Goal: Find specific page/section: Find specific page/section

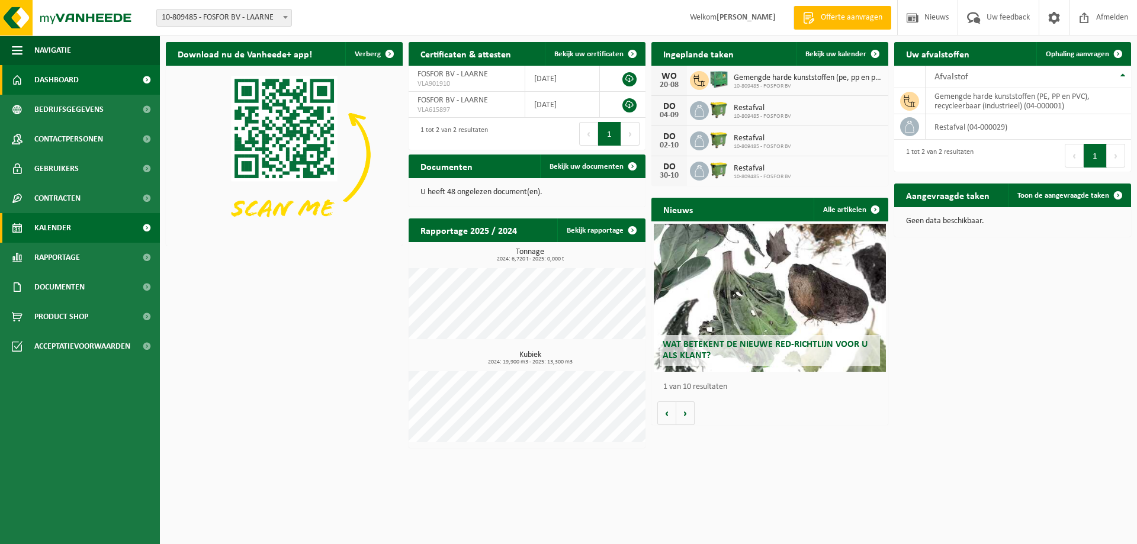
click at [56, 223] on span "Kalender" at bounding box center [52, 228] width 37 height 30
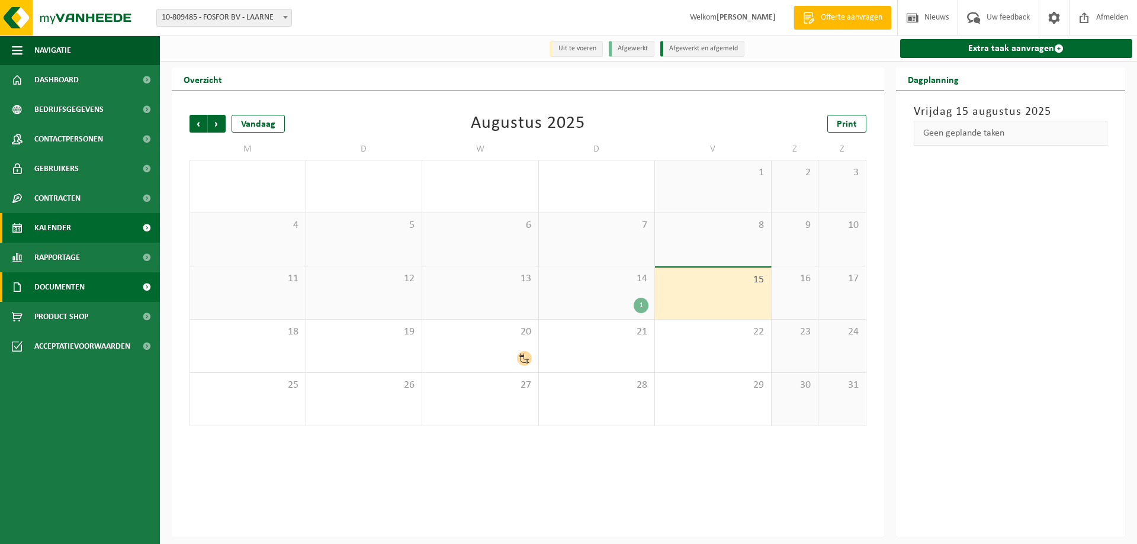
click at [63, 291] on span "Documenten" at bounding box center [59, 287] width 50 height 30
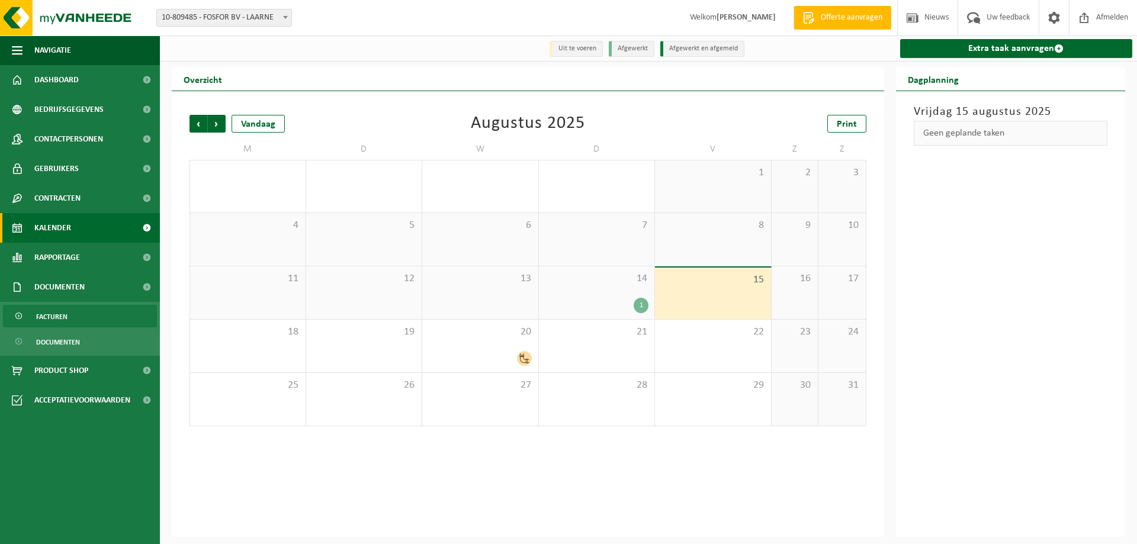
click at [60, 310] on span "Facturen" at bounding box center [51, 317] width 31 height 23
